Goal: Task Accomplishment & Management: Manage account settings

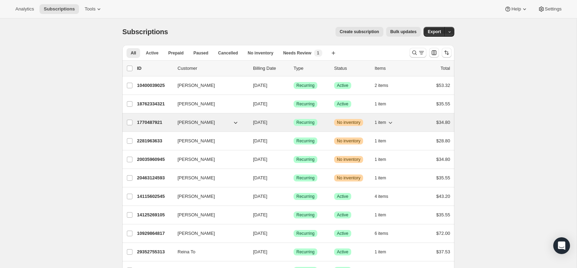
click at [390, 122] on icon "button" at bounding box center [390, 123] width 3 height 2
click at [392, 123] on icon "button" at bounding box center [390, 122] width 7 height 7
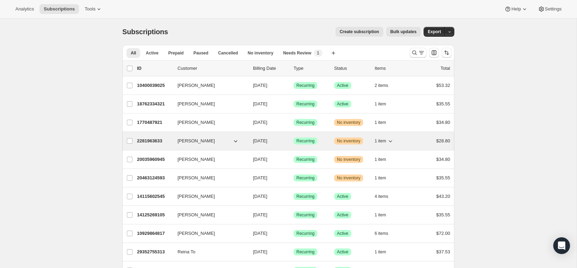
click at [391, 140] on icon "button" at bounding box center [390, 141] width 7 height 7
click at [392, 140] on icon "button" at bounding box center [390, 141] width 3 height 2
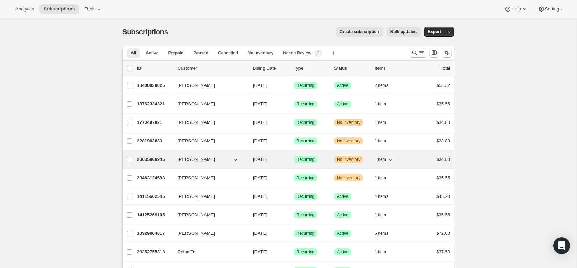
click at [391, 159] on icon "button" at bounding box center [390, 159] width 7 height 7
click at [390, 160] on icon "button" at bounding box center [390, 160] width 3 height 2
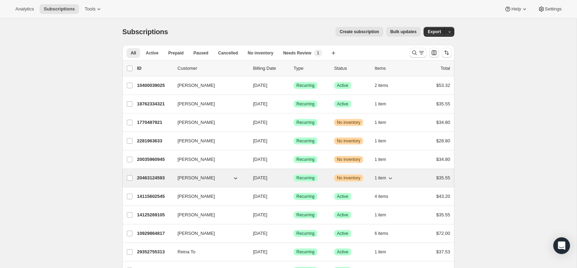
click at [392, 179] on icon "button" at bounding box center [390, 178] width 7 height 7
click at [389, 179] on icon "button" at bounding box center [390, 178] width 7 height 7
click at [129, 178] on input "Alessandra Chan" at bounding box center [130, 178] width 6 height 6
click at [152, 179] on p "20463124593" at bounding box center [154, 178] width 35 height 7
checkbox input "false"
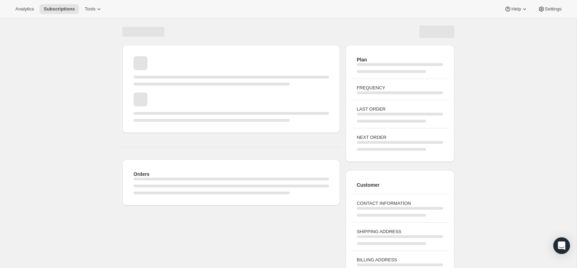
click at [142, 180] on div "Page loading" at bounding box center [230, 179] width 195 height 3
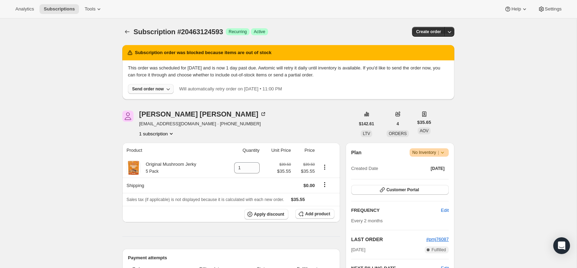
click at [167, 88] on icon "button" at bounding box center [168, 89] width 7 height 7
click at [152, 104] on span "Include sold-out items" at bounding box center [133, 103] width 44 height 5
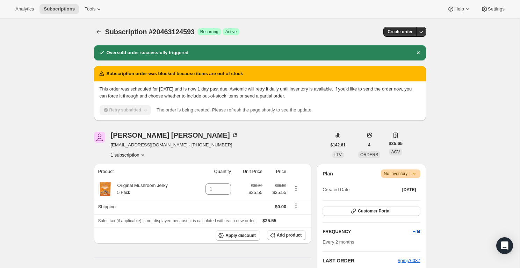
click at [416, 173] on icon at bounding box center [414, 173] width 7 height 7
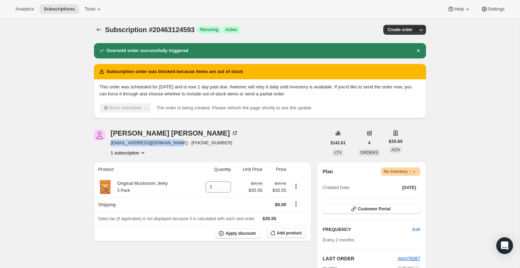
drag, startPoint x: 110, startPoint y: 144, endPoint x: 174, endPoint y: 144, distance: 63.3
click at [174, 144] on span "alessandra.chan3@gmail.com · +17322619165" at bounding box center [175, 142] width 128 height 7
copy span "alessandra.chan3@gmail.com"
click at [97, 31] on icon "Subscriptions" at bounding box center [98, 29] width 7 height 7
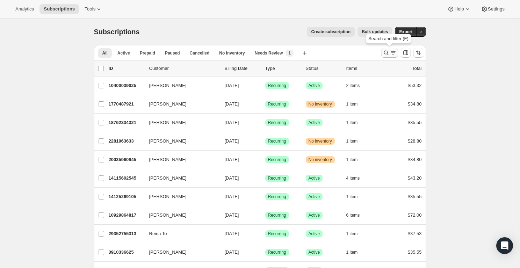
click at [386, 55] on icon "Search and filter results" at bounding box center [386, 52] width 7 height 7
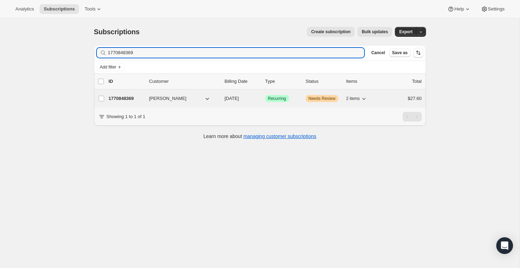
type input "1770848369"
click at [128, 100] on p "1770848369" at bounding box center [126, 98] width 35 height 7
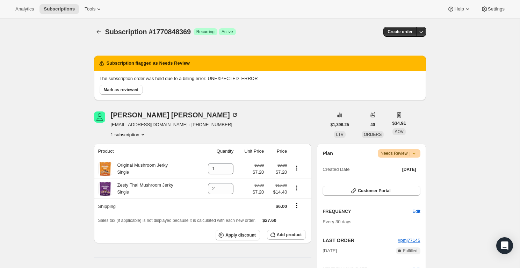
click at [415, 155] on icon at bounding box center [414, 153] width 7 height 7
click at [118, 91] on span "Mark as reviewed" at bounding box center [121, 90] width 35 height 6
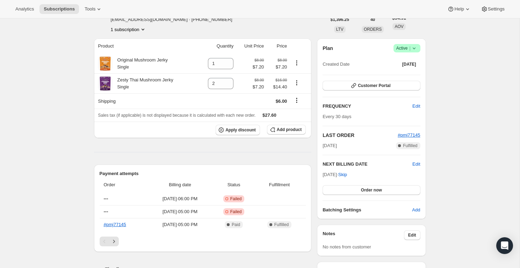
scroll to position [45, 0]
click at [464, 165] on div "Subscription #1770848369. This page is ready Subscription #1770848369 Success R…" at bounding box center [260, 253] width 520 height 558
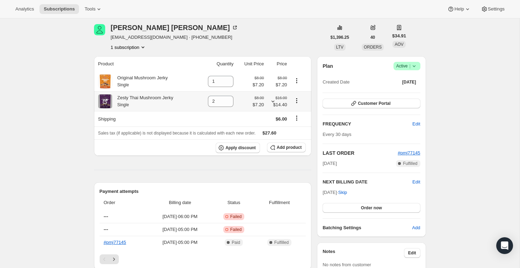
scroll to position [0, 0]
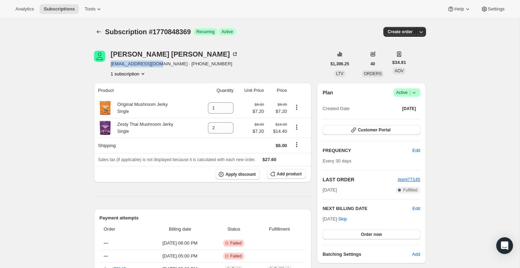
drag, startPoint x: 156, startPoint y: 66, endPoint x: 110, endPoint y: 66, distance: 45.8
click at [111, 66] on span "[EMAIL_ADDRESS][DOMAIN_NAME] · [PHONE_NUMBER]" at bounding box center [175, 63] width 128 height 7
copy span "coolewell17@aol.com"
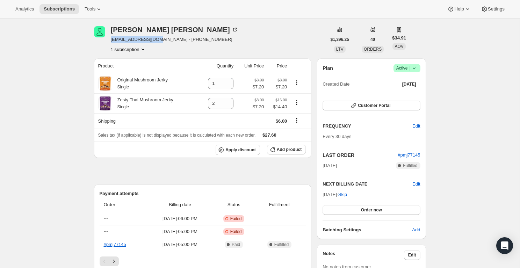
scroll to position [25, 0]
click at [442, 153] on div "Subscription #1770848369. This page is ready Subscription #1770848369 Success R…" at bounding box center [260, 273] width 520 height 558
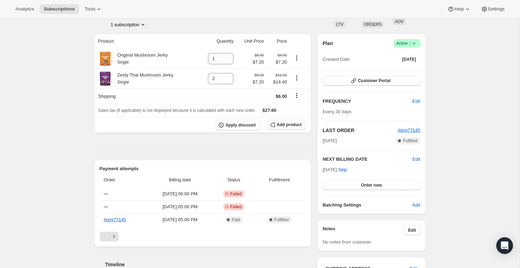
scroll to position [52, 0]
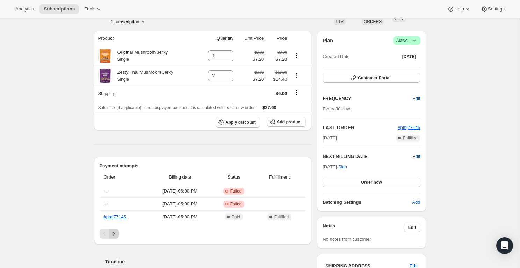
click at [116, 236] on icon "Next" at bounding box center [113, 233] width 7 height 7
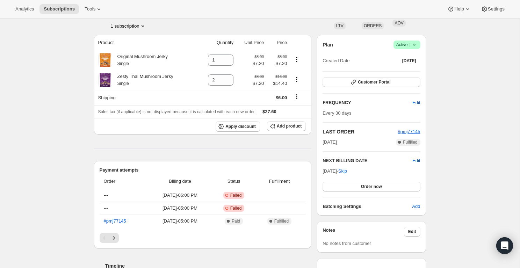
scroll to position [49, 0]
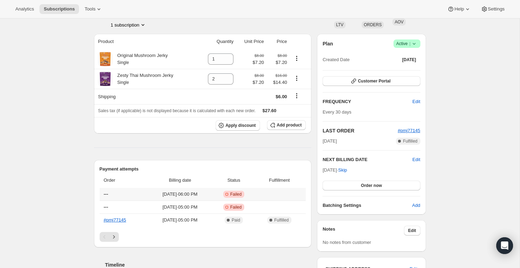
click at [239, 198] on td "Critical Incomplete Failed" at bounding box center [234, 194] width 42 height 13
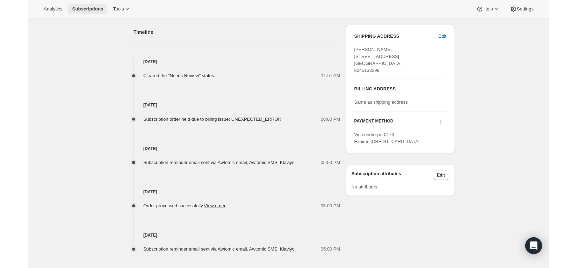
scroll to position [282, 0]
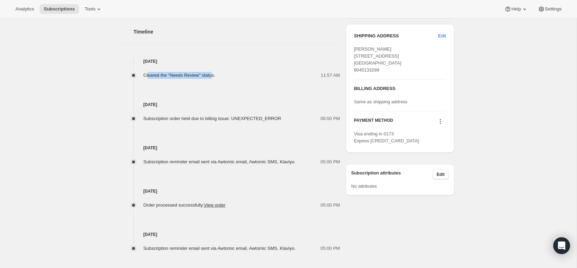
drag, startPoint x: 165, startPoint y: 77, endPoint x: 148, endPoint y: 77, distance: 16.8
click at [148, 77] on span "Cleared the "Needs Review" status." at bounding box center [179, 75] width 72 height 5
click at [159, 77] on span "Cleared the "Needs Review" status." at bounding box center [179, 75] width 72 height 5
drag, startPoint x: 255, startPoint y: 115, endPoint x: 260, endPoint y: 115, distance: 4.9
click at [260, 115] on div "Subscription order held due to billing issue: UNEXPECTED_ERROR 06:00 PM" at bounding box center [231, 115] width 218 height 14
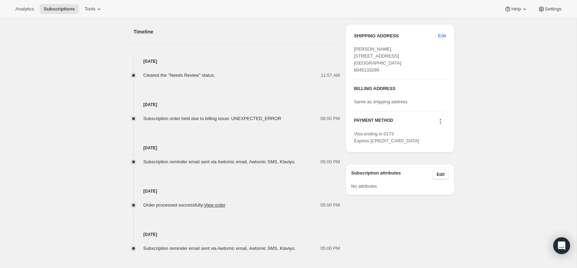
drag, startPoint x: 257, startPoint y: 119, endPoint x: 289, endPoint y: 120, distance: 31.5
click at [258, 119] on span "Subscription order held due to billing issue: UNEXPECTED_ERROR" at bounding box center [212, 118] width 138 height 5
drag, startPoint x: 244, startPoint y: 121, endPoint x: 172, endPoint y: 122, distance: 72.7
click at [172, 122] on div "Subscription order held due to billing issue: UNEXPECTED_ERROR" at bounding box center [214, 118] width 142 height 7
click at [181, 122] on div "Sep 27, 2025 Subscription reminder email sent via Awtomic email, Awtomic SMS, K…" at bounding box center [231, 143] width 218 height 43
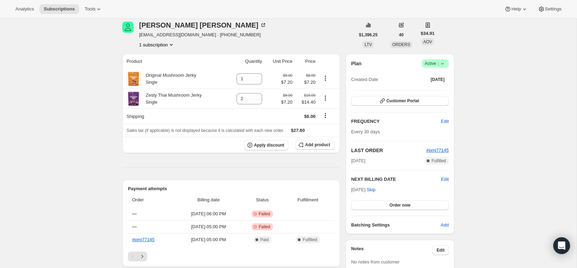
scroll to position [13, 0]
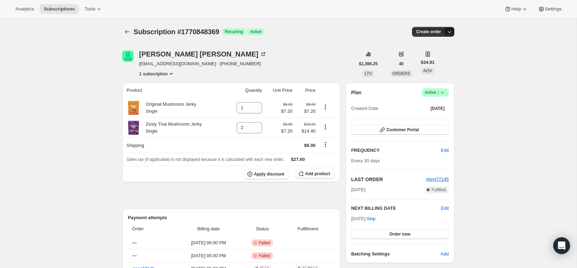
click at [450, 31] on icon "button" at bounding box center [449, 31] width 7 height 7
click at [426, 45] on span "Bill subscription order now" at bounding box center [416, 46] width 53 height 5
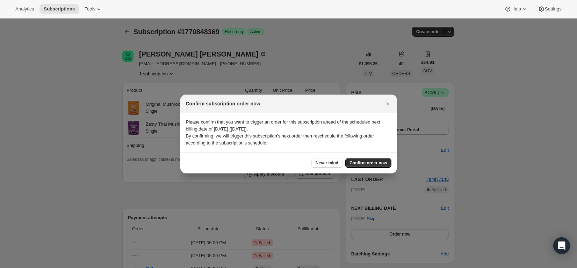
click at [387, 109] on div "Confirm subscription order now" at bounding box center [288, 104] width 217 height 19
click at [389, 105] on icon "Close" at bounding box center [387, 103] width 7 height 7
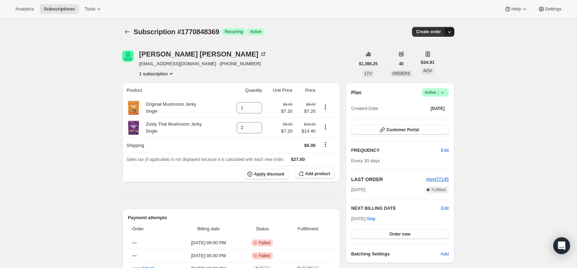
click at [451, 33] on icon "button" at bounding box center [449, 31] width 7 height 7
click at [420, 46] on span "Bill subscription order now" at bounding box center [416, 46] width 53 height 5
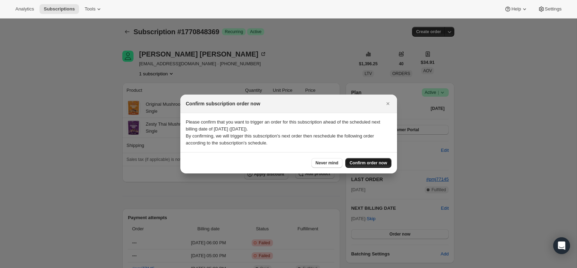
click at [362, 162] on span "Confirm order now" at bounding box center [367, 163] width 37 height 6
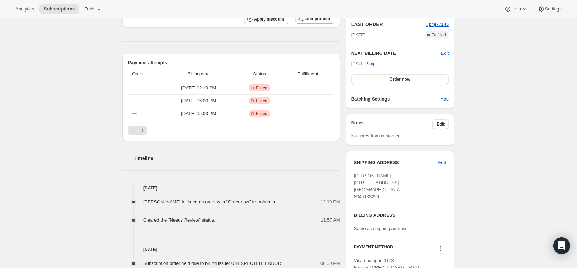
scroll to position [128, 0]
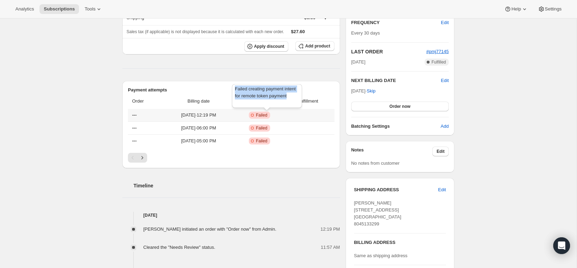
drag, startPoint x: 251, startPoint y: 103, endPoint x: 233, endPoint y: 89, distance: 22.3
click at [233, 89] on div "Failed creating payment intent for remote token payment" at bounding box center [267, 97] width 73 height 29
copy span "Failed creating payment intent for remote token payment"
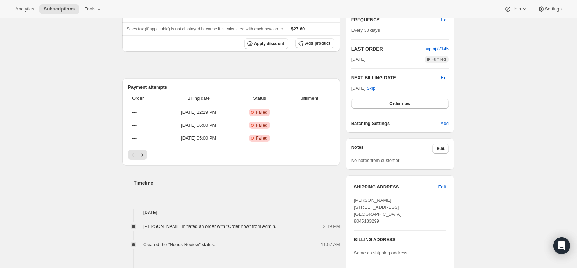
scroll to position [136, 0]
